Goal: Information Seeking & Learning: Check status

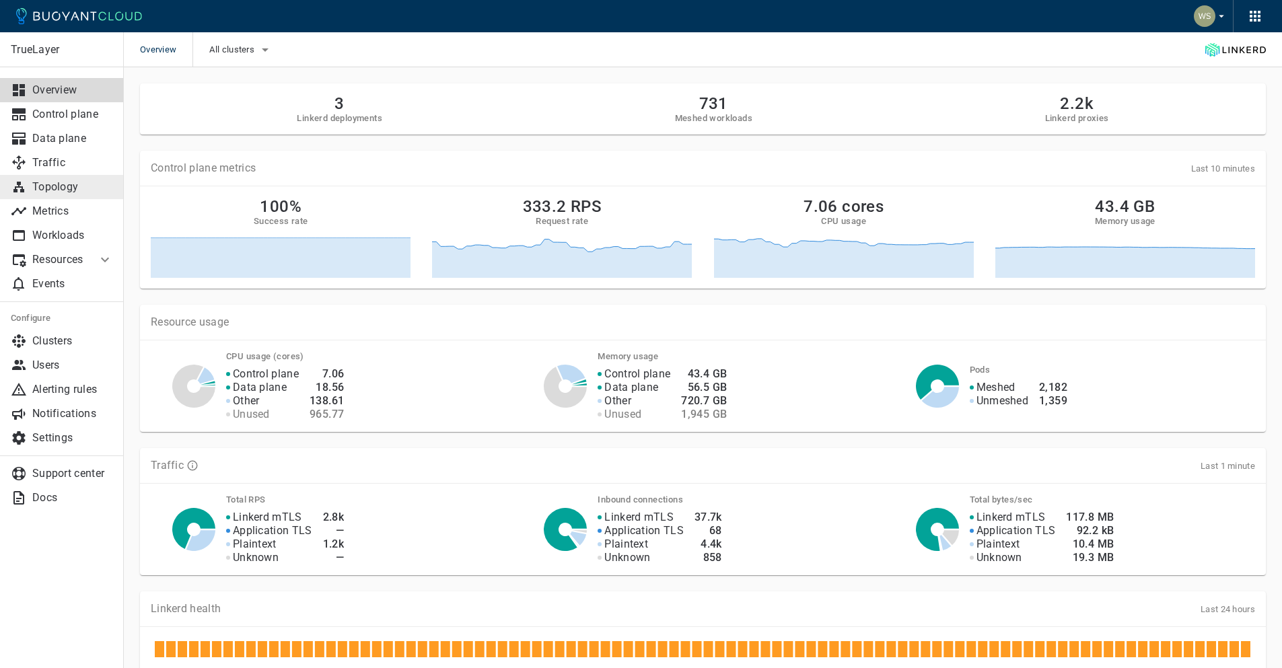
click at [73, 176] on link "Topology" at bounding box center [62, 187] width 124 height 24
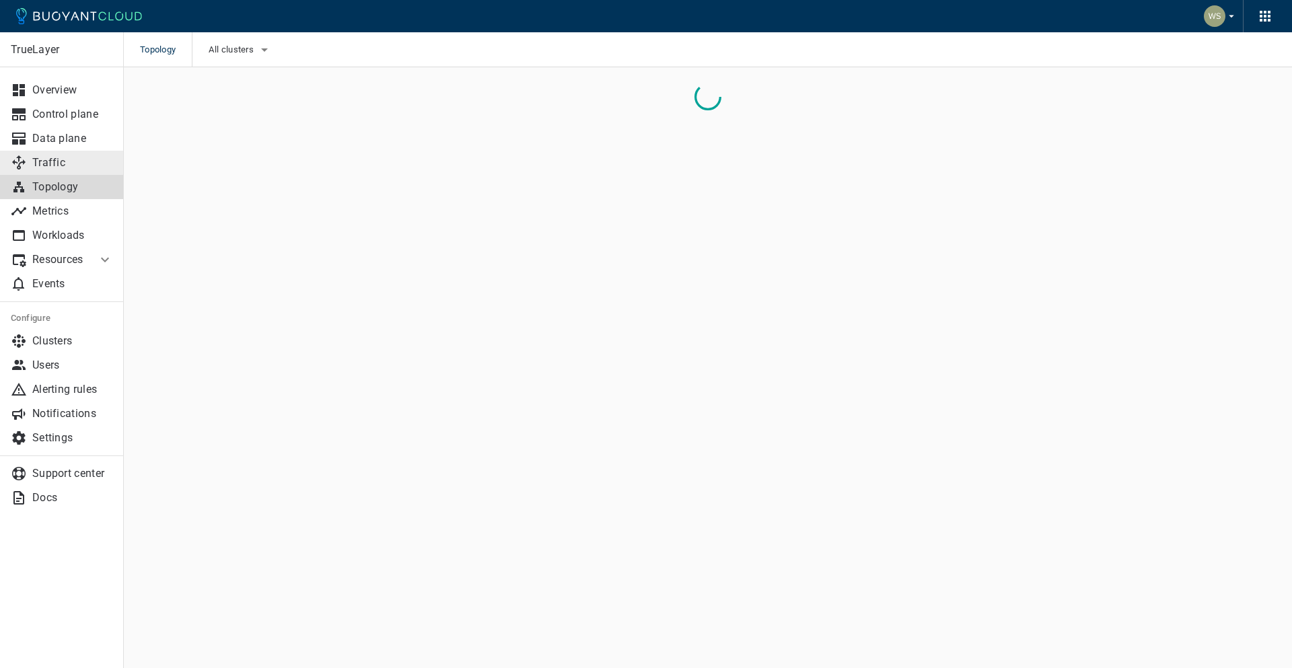
click at [74, 165] on p "Traffic" at bounding box center [72, 162] width 81 height 13
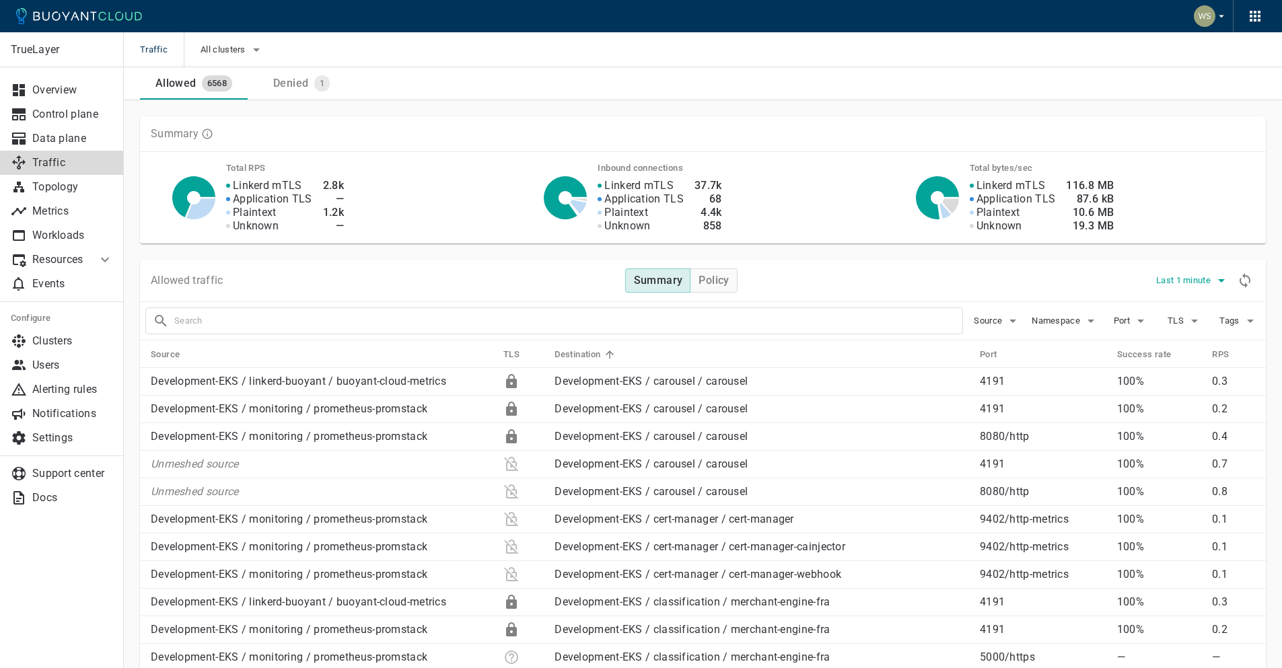
click at [1183, 275] on span "Last 1 minute" at bounding box center [1184, 280] width 57 height 11
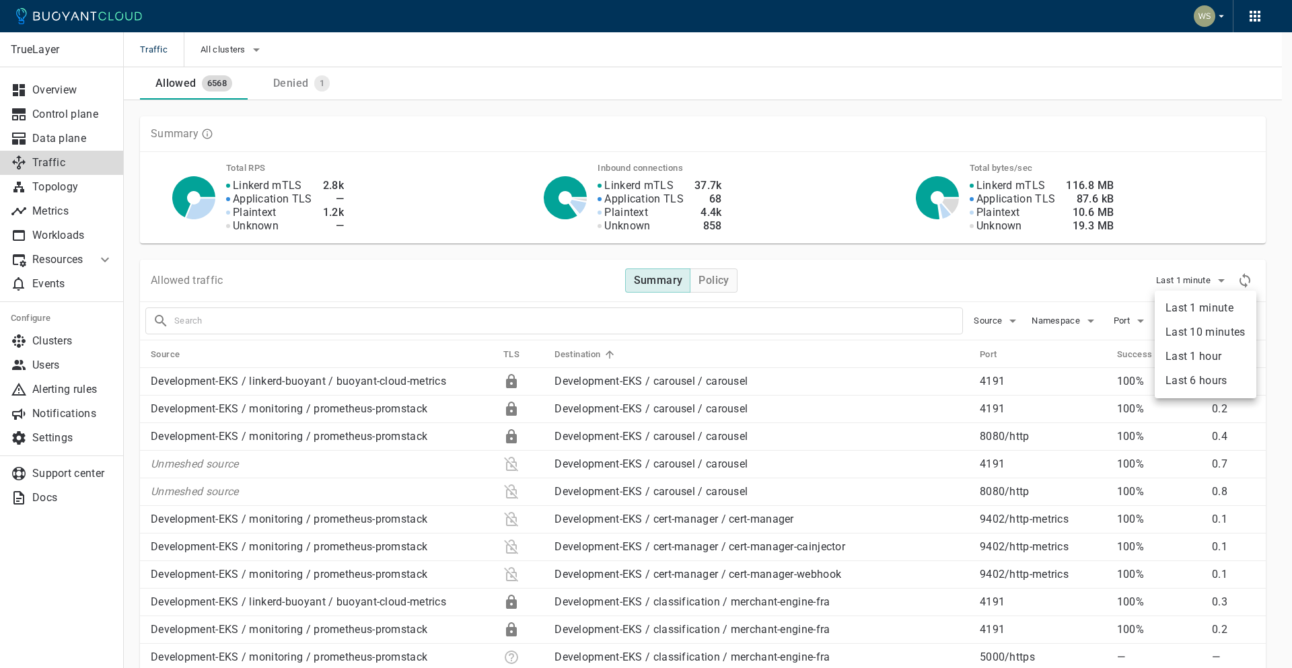
click at [1200, 386] on li "Last 6 hours" at bounding box center [1206, 381] width 102 height 24
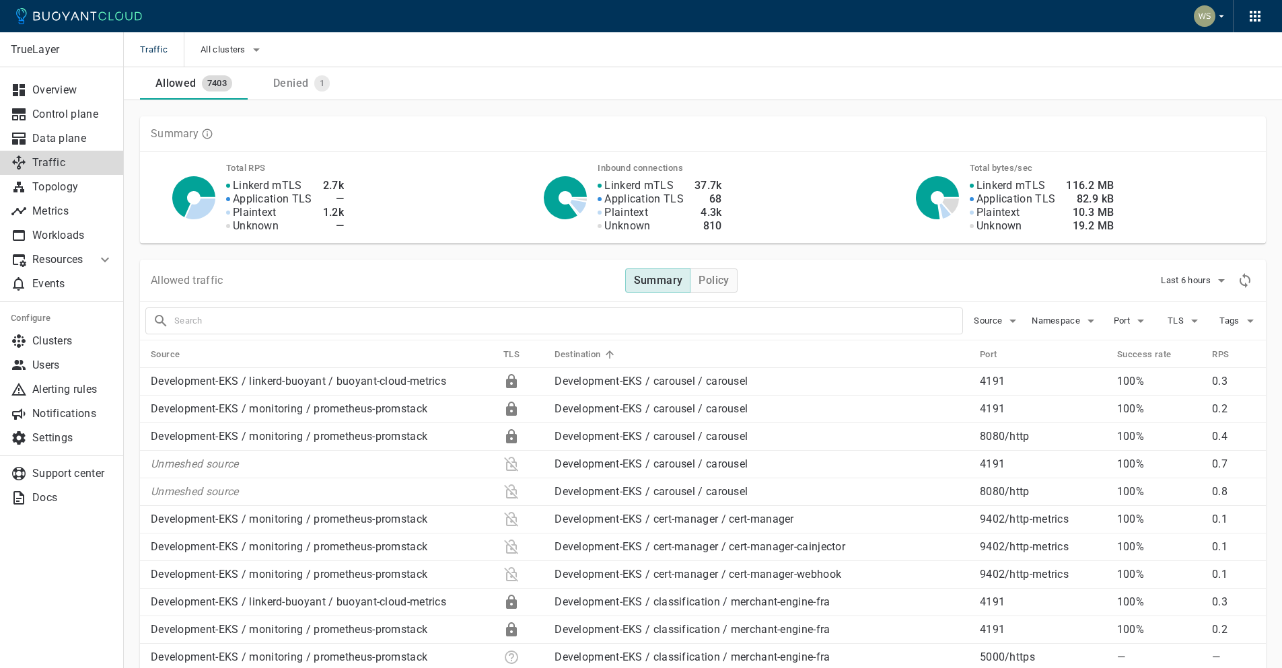
click at [657, 327] on input "text" at bounding box center [568, 321] width 788 height 19
type input "iban-com"
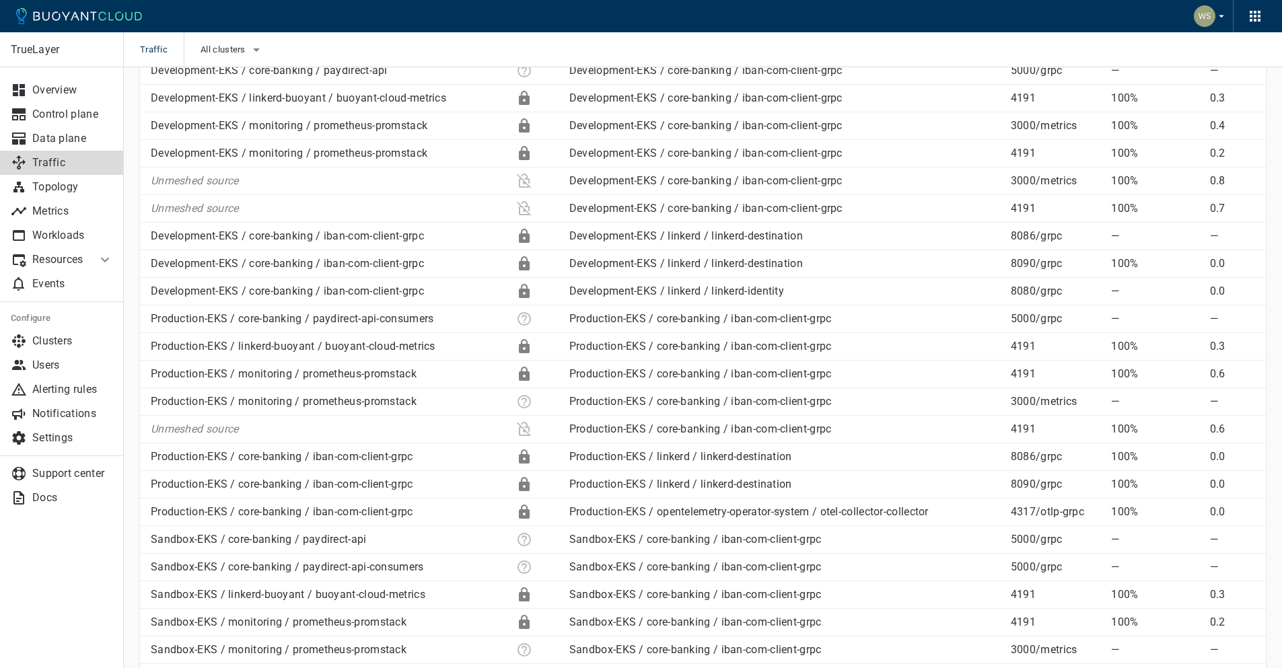
scroll to position [240, 0]
